Goal: Task Accomplishment & Management: Manage account settings

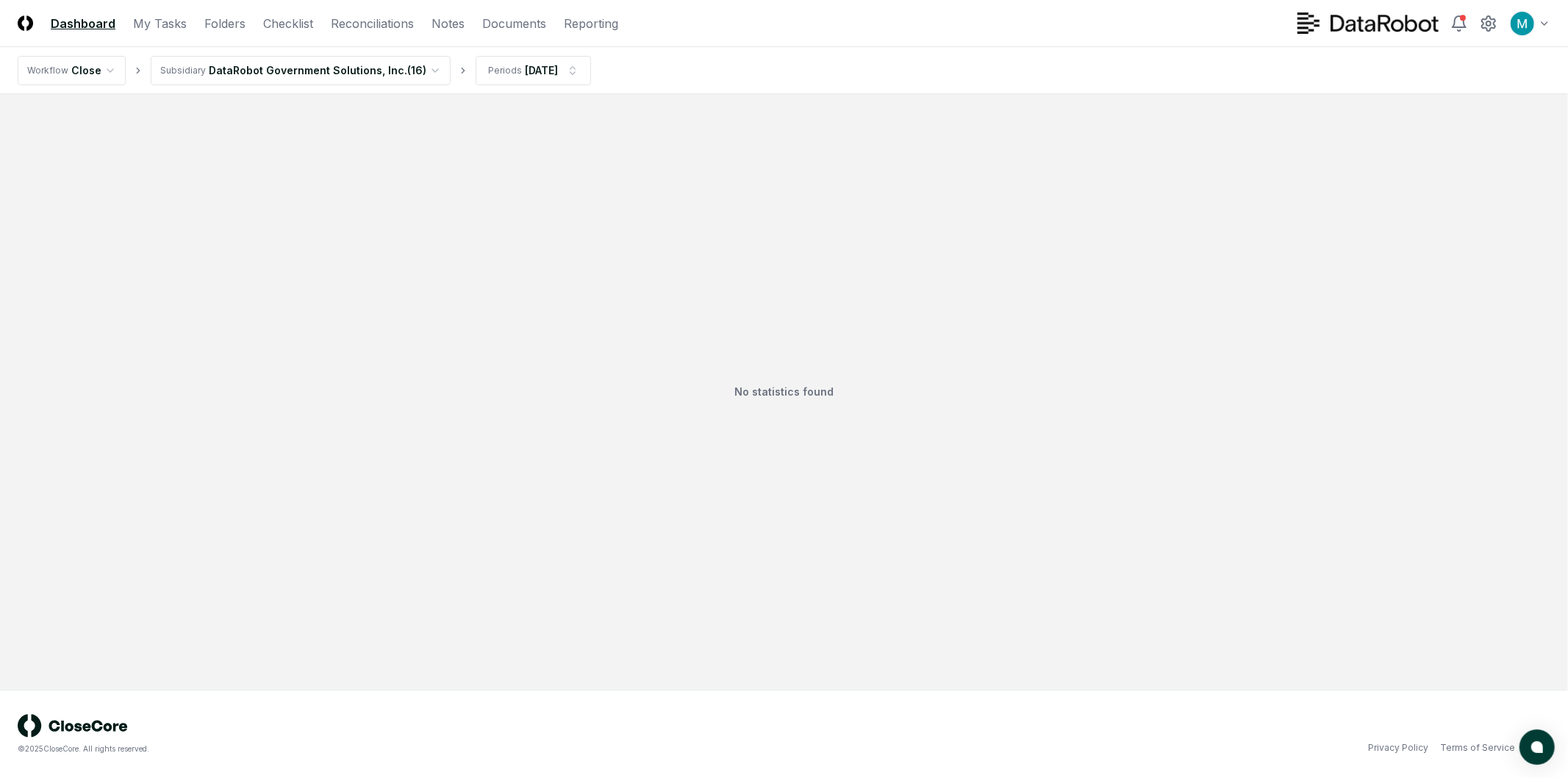
click at [362, 66] on html "CloseCore Dashboard My Tasks Folders Checklist Reconciliations Notes Documents …" at bounding box center [784, 389] width 1568 height 778
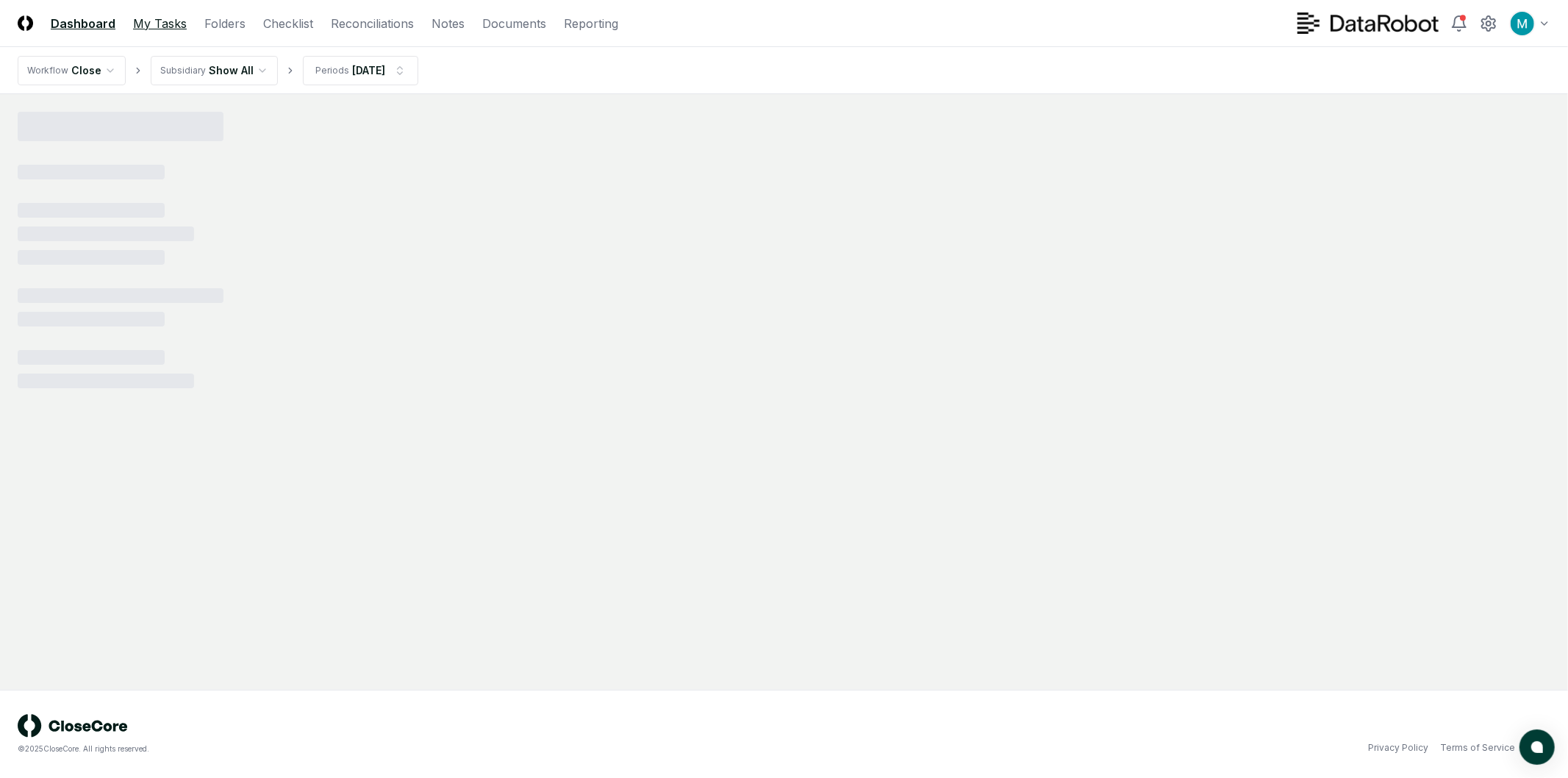
click at [157, 15] on link "My Tasks" at bounding box center [160, 24] width 54 height 18
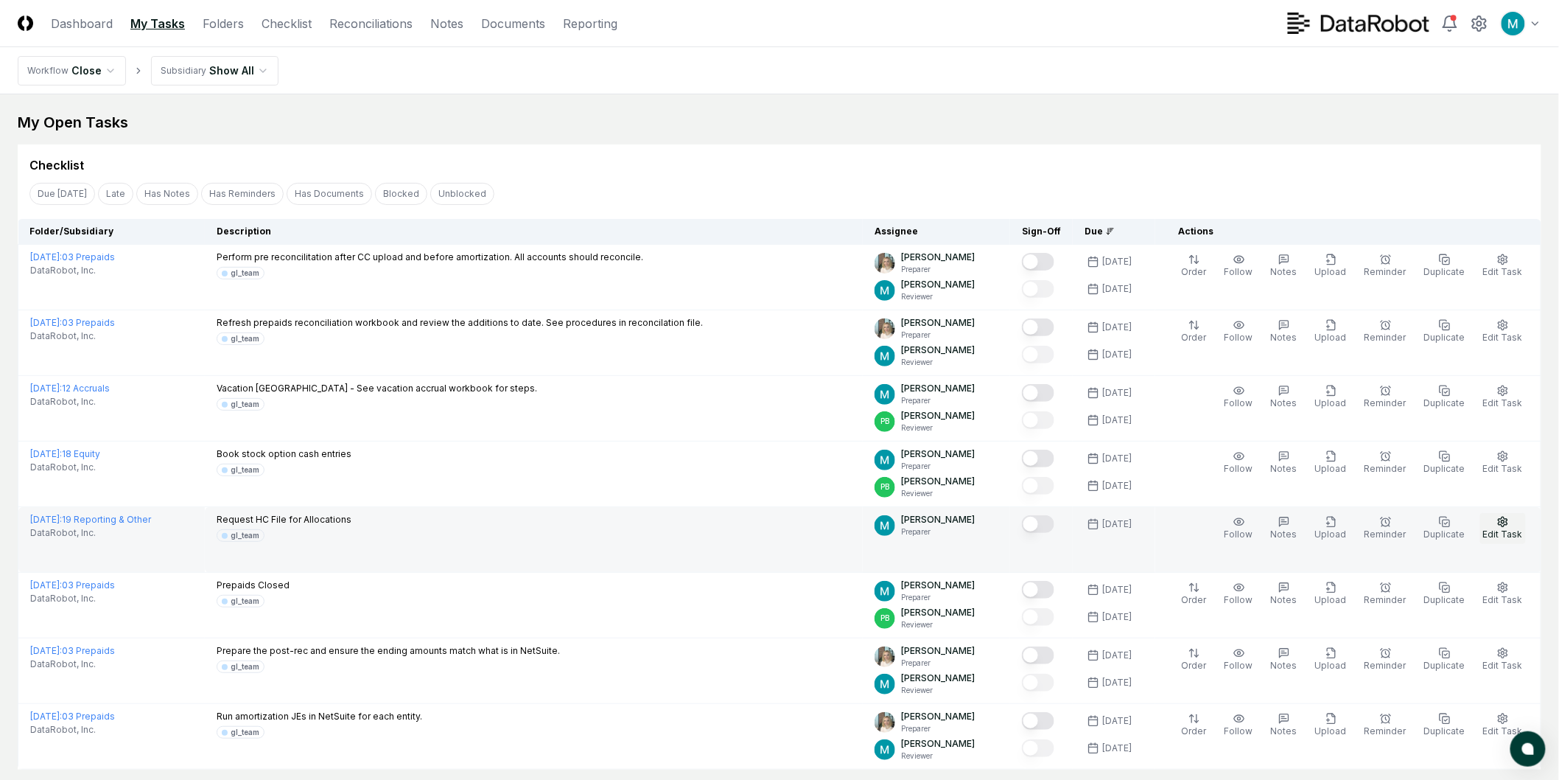
click at [1497, 528] on span "Edit Task" at bounding box center [1503, 533] width 40 height 11
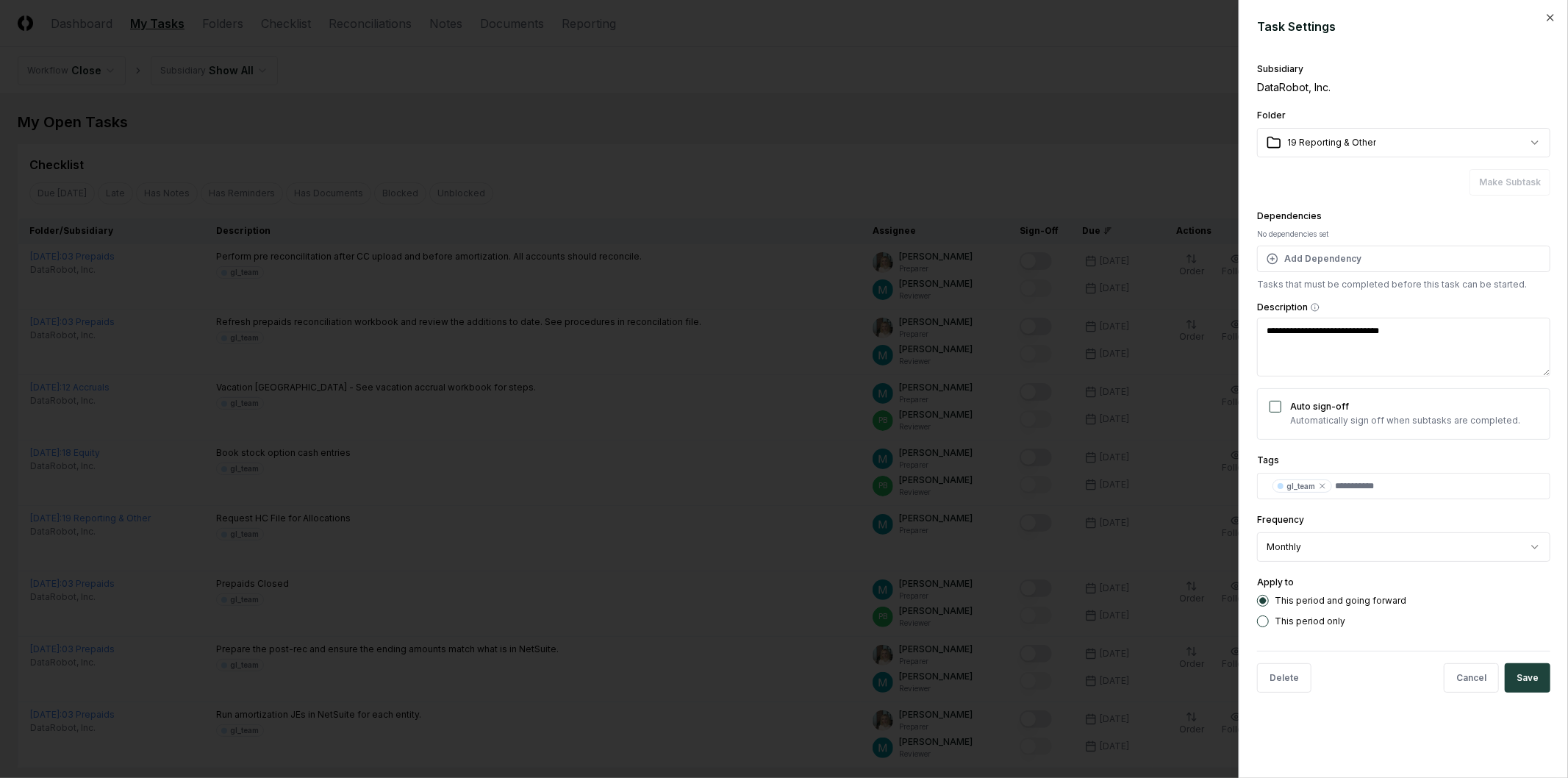
type textarea "*"
click at [893, 317] on div at bounding box center [784, 389] width 1568 height 778
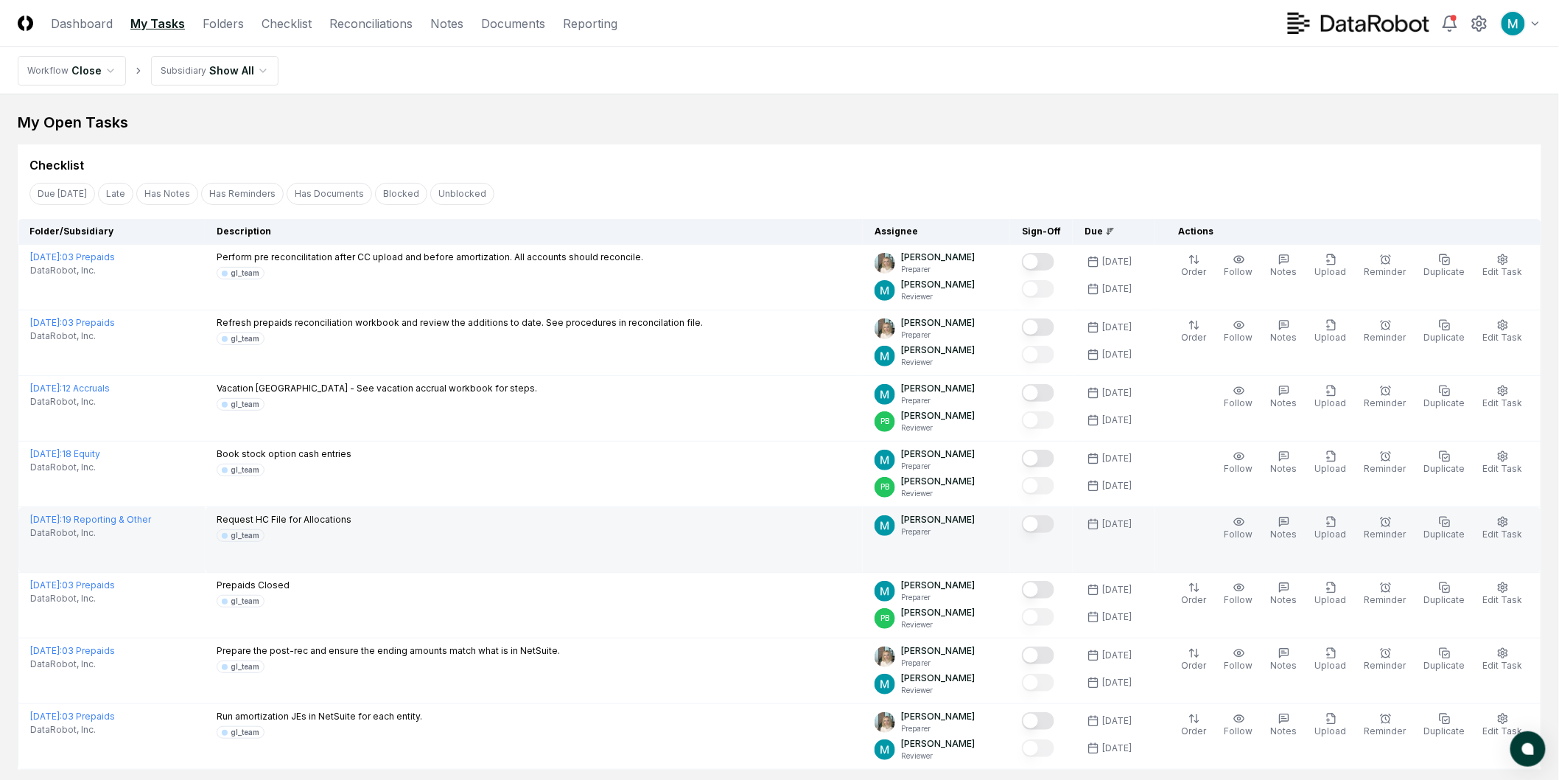
click at [1055, 527] on button "Mark complete" at bounding box center [1038, 524] width 32 height 18
